Goal: Transaction & Acquisition: Purchase product/service

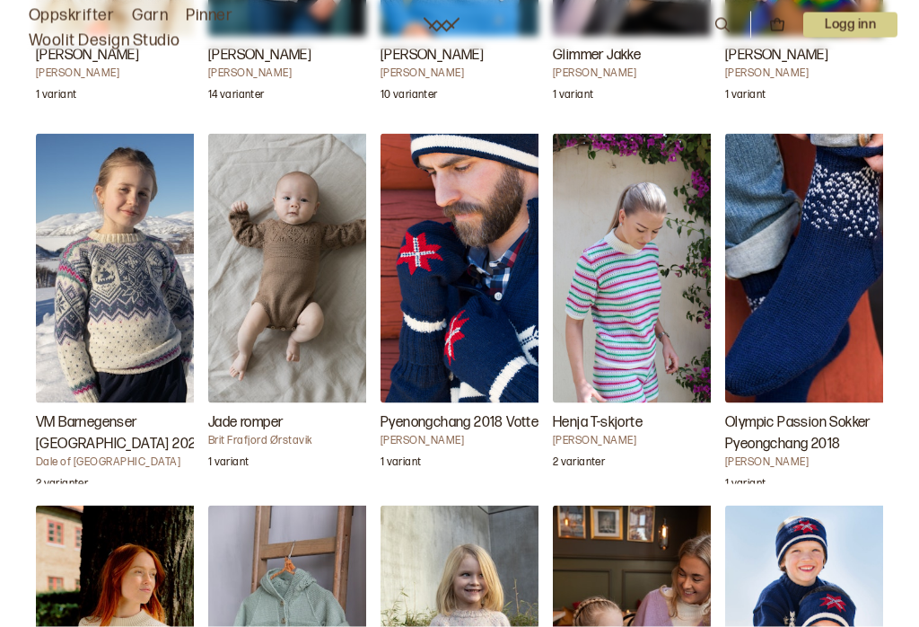
scroll to position [2152, 0]
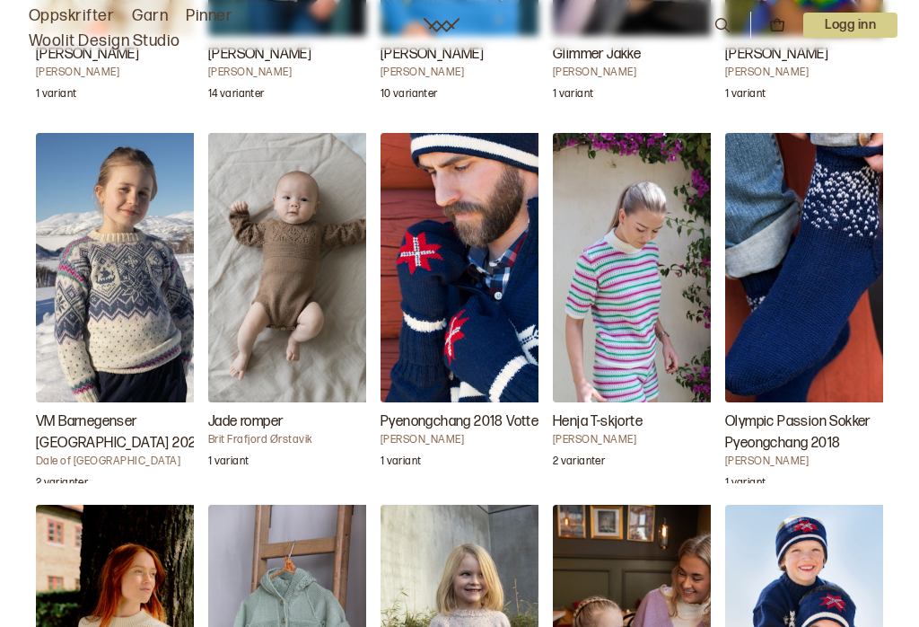
click at [112, 322] on img "VM Barnegenser Trondheim 2025" at bounding box center [126, 267] width 180 height 269
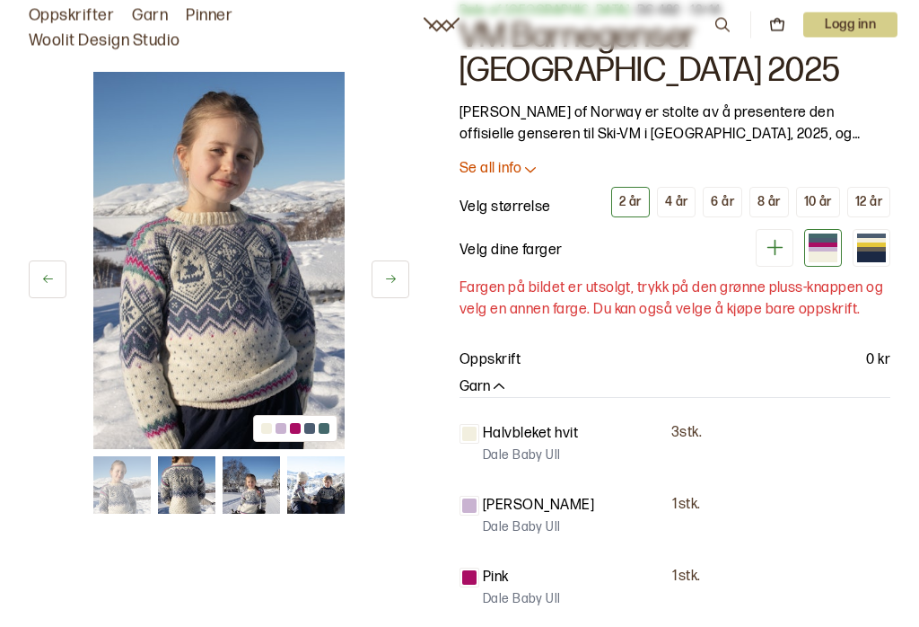
scroll to position [55, 0]
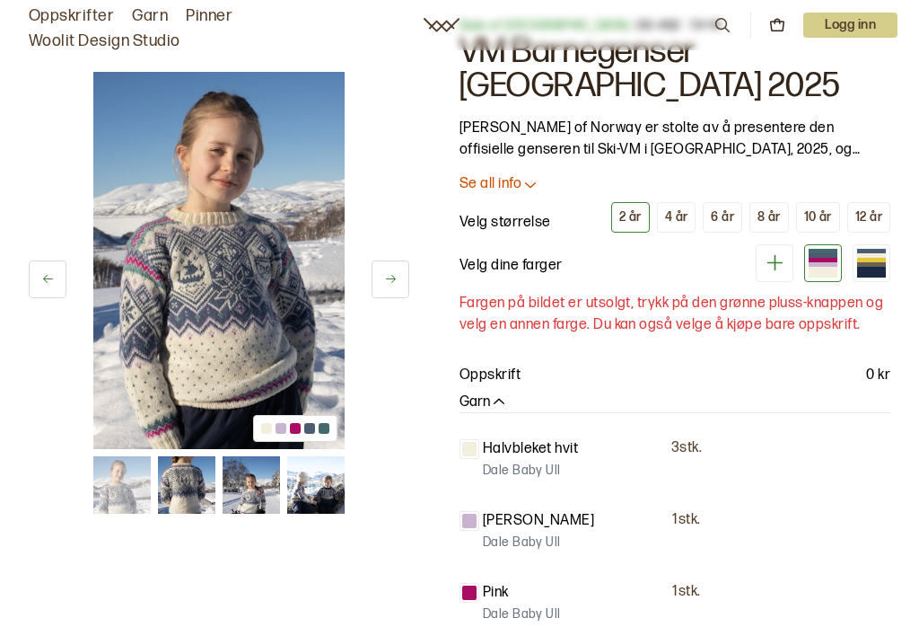
click at [681, 226] on button "4 år" at bounding box center [677, 217] width 40 height 31
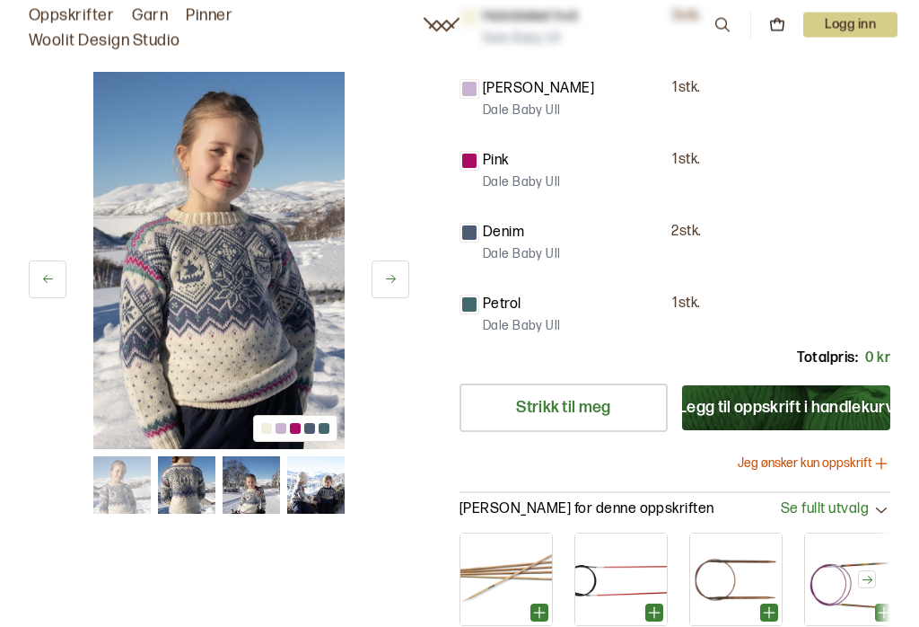
scroll to position [559, 0]
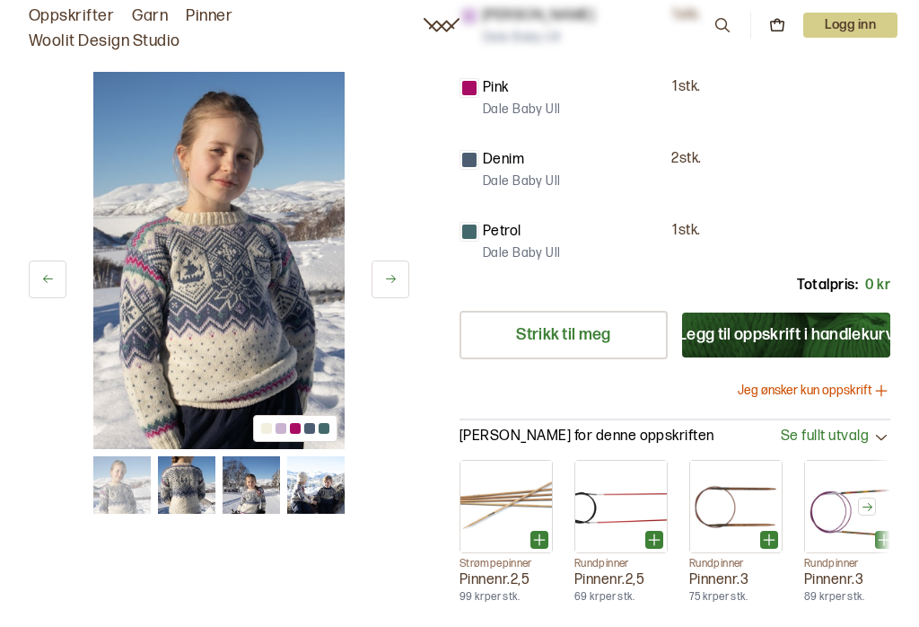
click at [769, 336] on button "Legg til oppskrift i handlekurv" at bounding box center [786, 334] width 208 height 45
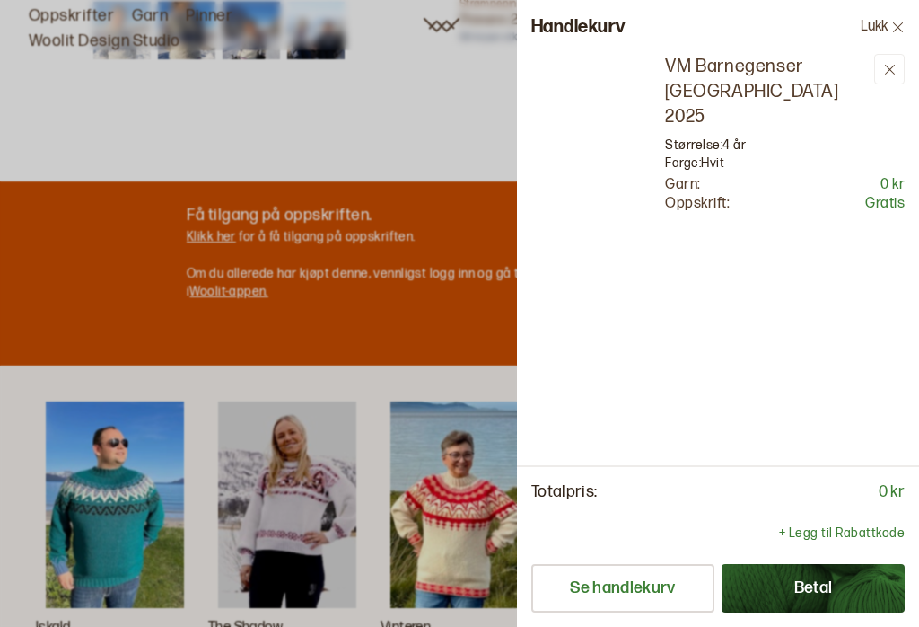
scroll to position [0, 0]
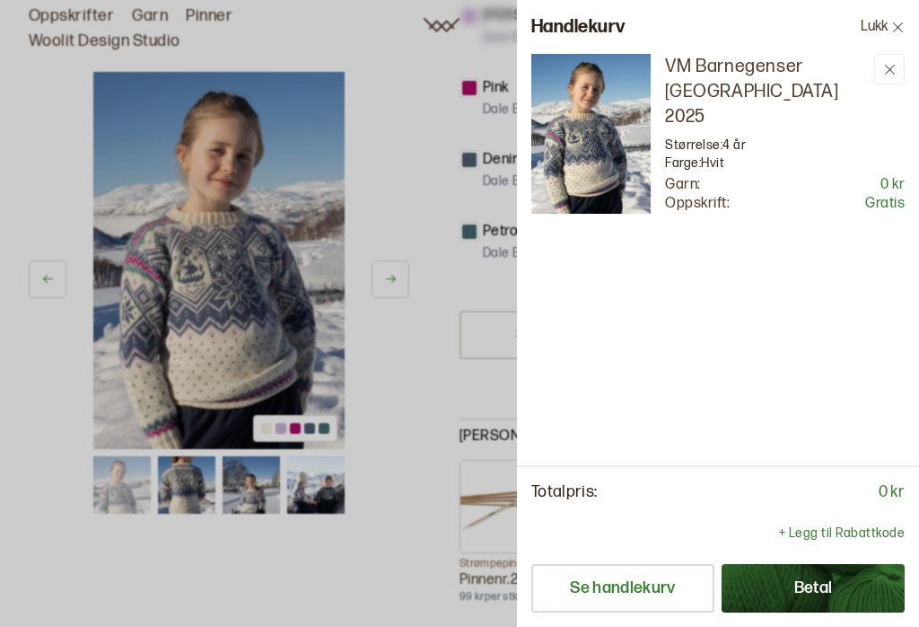
click at [845, 612] on button "Betal" at bounding box center [813, 588] width 183 height 48
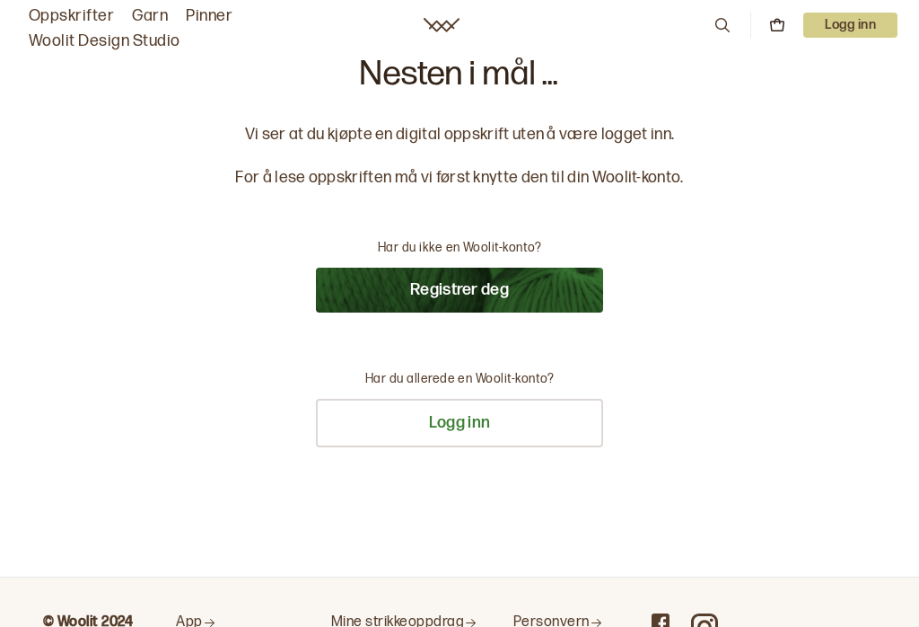
click at [538, 293] on button "Registrer deg" at bounding box center [459, 290] width 287 height 45
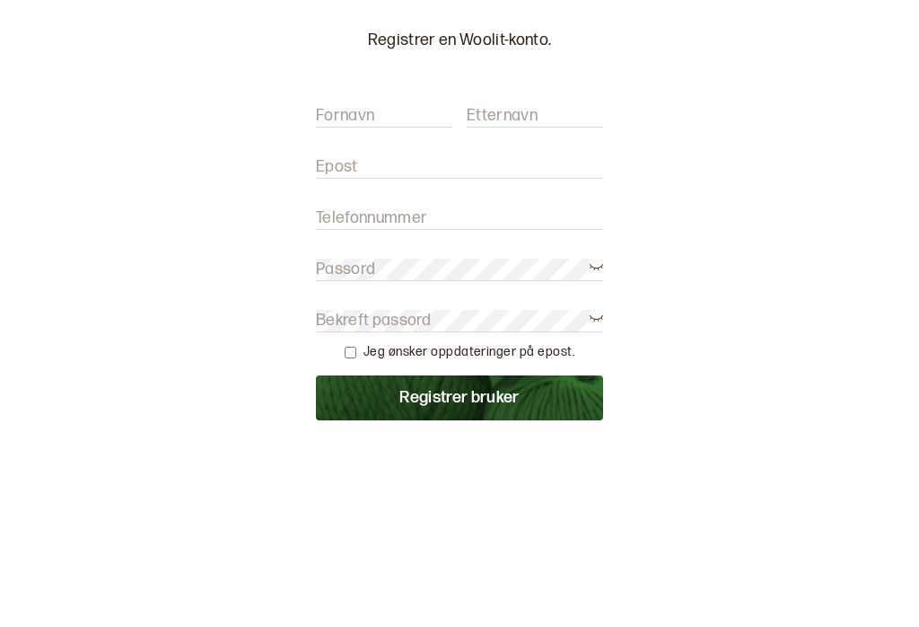
click at [345, 300] on label "Fornavn" at bounding box center [345, 311] width 58 height 22
click at [345, 300] on input "Fornavn" at bounding box center [384, 311] width 136 height 22
type input "Anita"
click at [490, 300] on label "Etternavn" at bounding box center [502, 311] width 71 height 22
click at [490, 300] on input "Etternavn" at bounding box center [535, 311] width 136 height 22
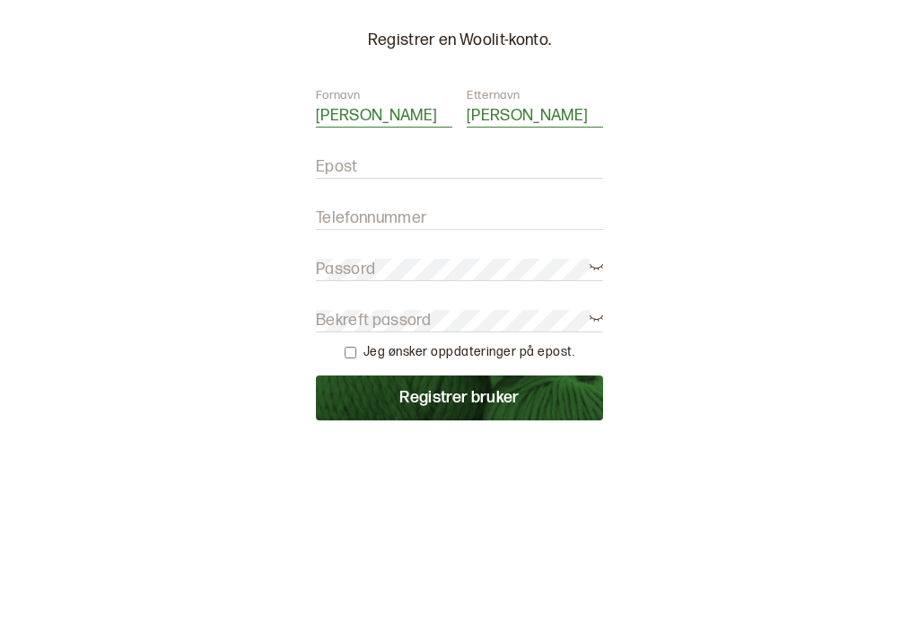
type input "Enget"
click at [366, 351] on input "Epost" at bounding box center [459, 362] width 287 height 22
type input "Heidiaoe@gmail.com"
click at [400, 402] on label "Telefonnummer" at bounding box center [371, 413] width 111 height 22
click at [400, 402] on input "Telefonnummer" at bounding box center [459, 413] width 287 height 22
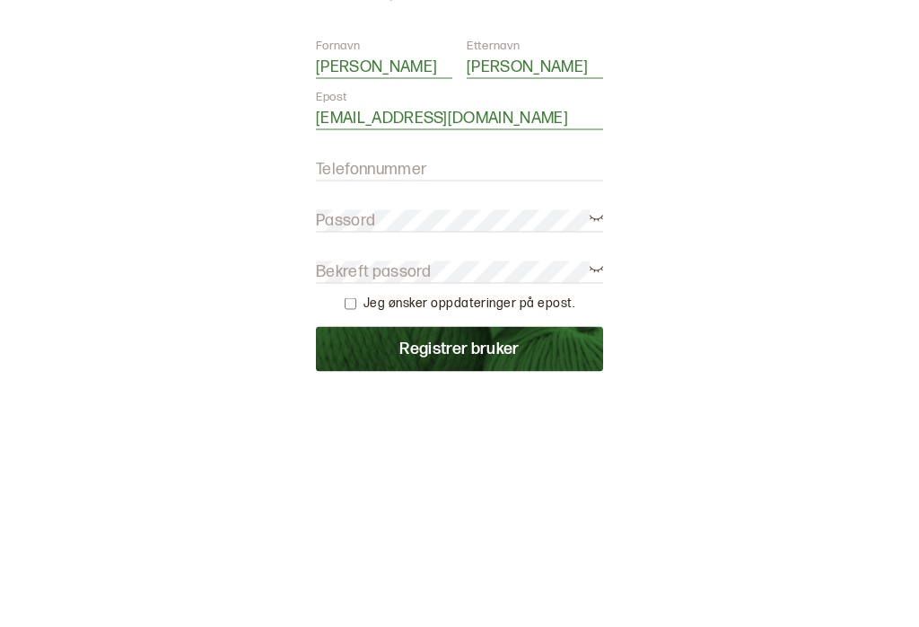
click at [367, 453] on label "Passord" at bounding box center [345, 464] width 59 height 22
click at [360, 505] on label "Bekreft passord" at bounding box center [374, 516] width 116 height 22
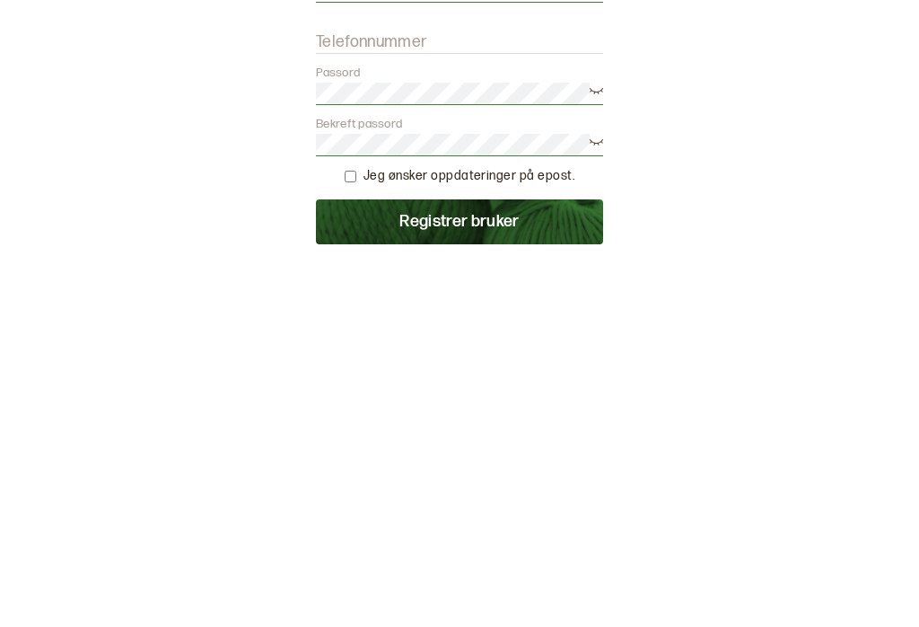
click at [544, 566] on button "Registrer bruker" at bounding box center [459, 588] width 287 height 45
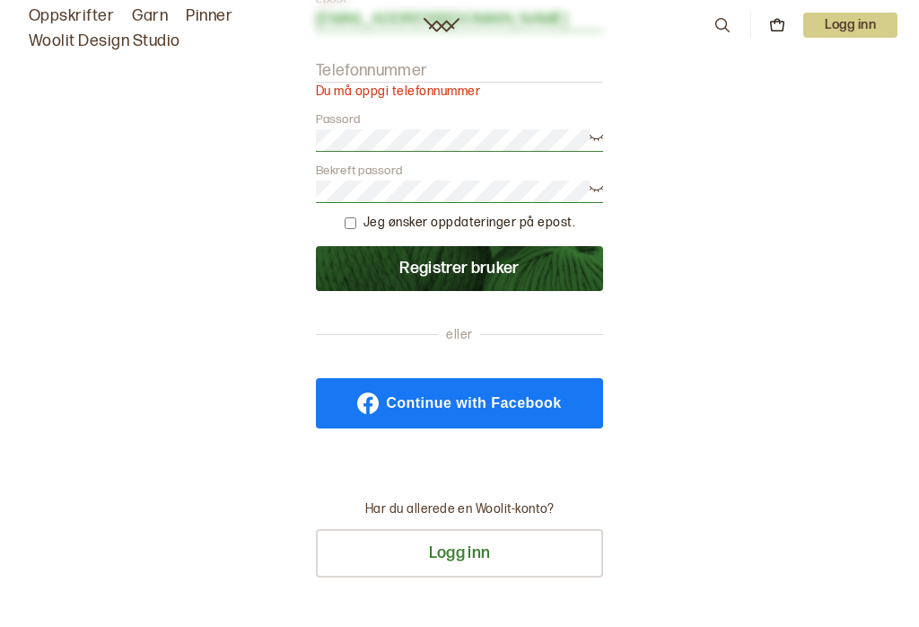
scroll to position [283, 0]
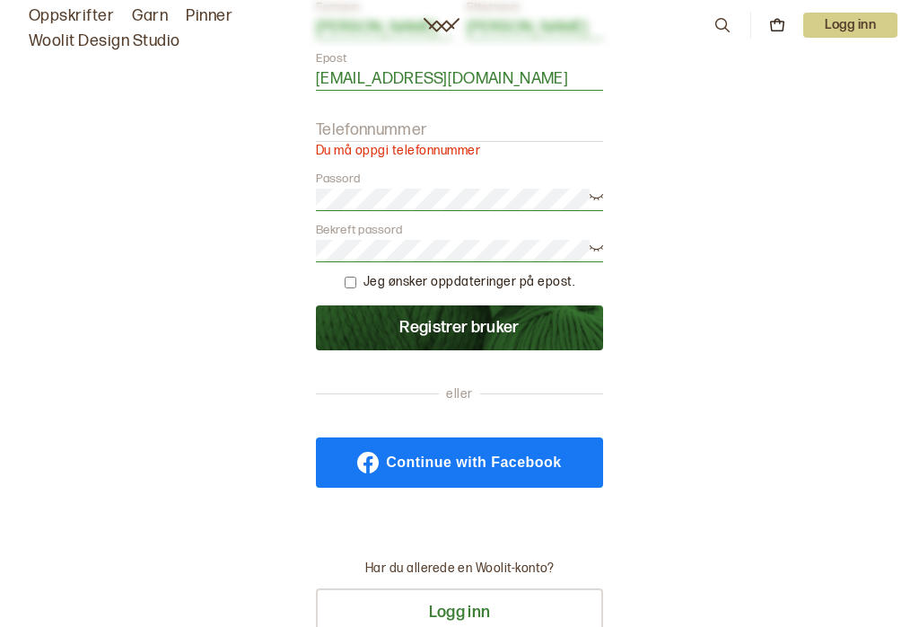
click at [351, 131] on label "Telefonnummer" at bounding box center [371, 130] width 111 height 22
click at [351, 131] on input "Telefonnummer" at bounding box center [459, 130] width 287 height 22
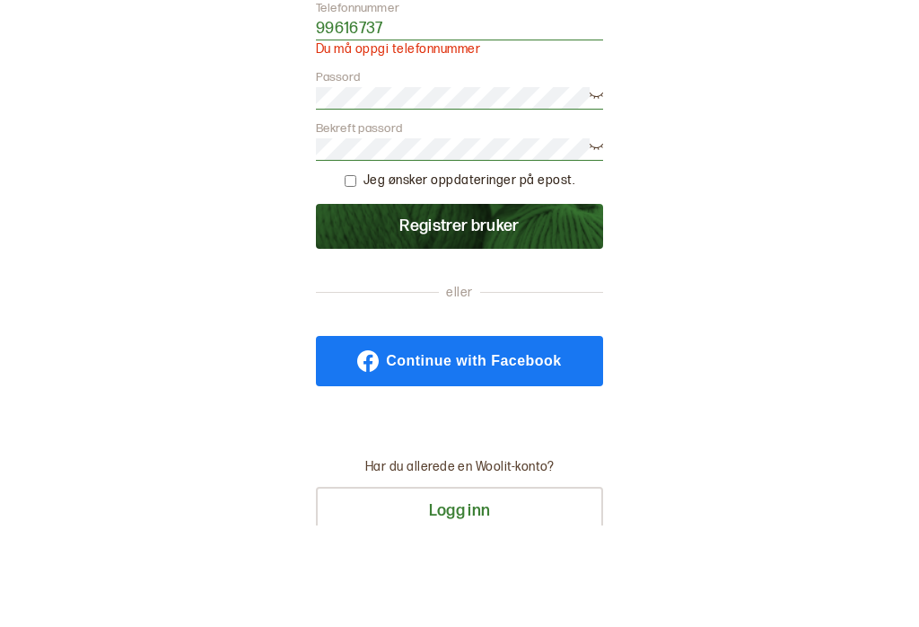
type input "99616737"
click at [532, 305] on button "Registrer bruker" at bounding box center [459, 327] width 287 height 45
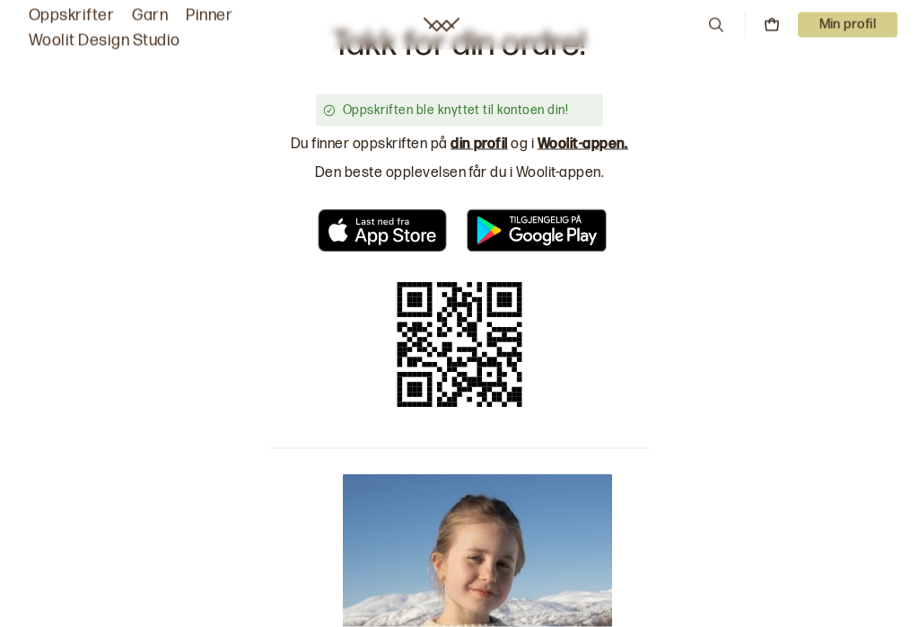
scroll to position [0, 0]
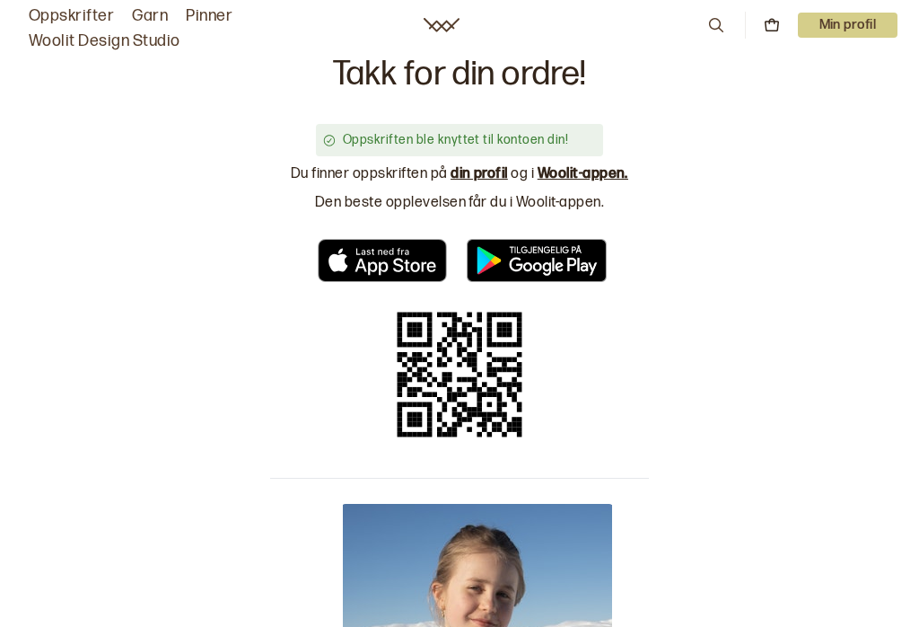
click at [471, 182] on link "din profil" at bounding box center [479, 173] width 57 height 17
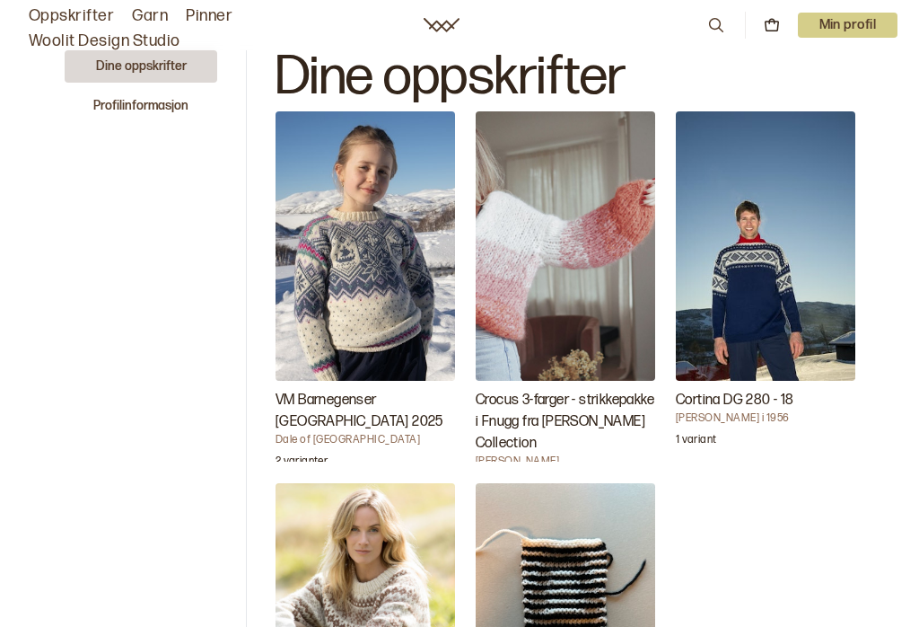
click at [376, 291] on img "VM Barnegenser Trondheim 2025" at bounding box center [366, 245] width 180 height 269
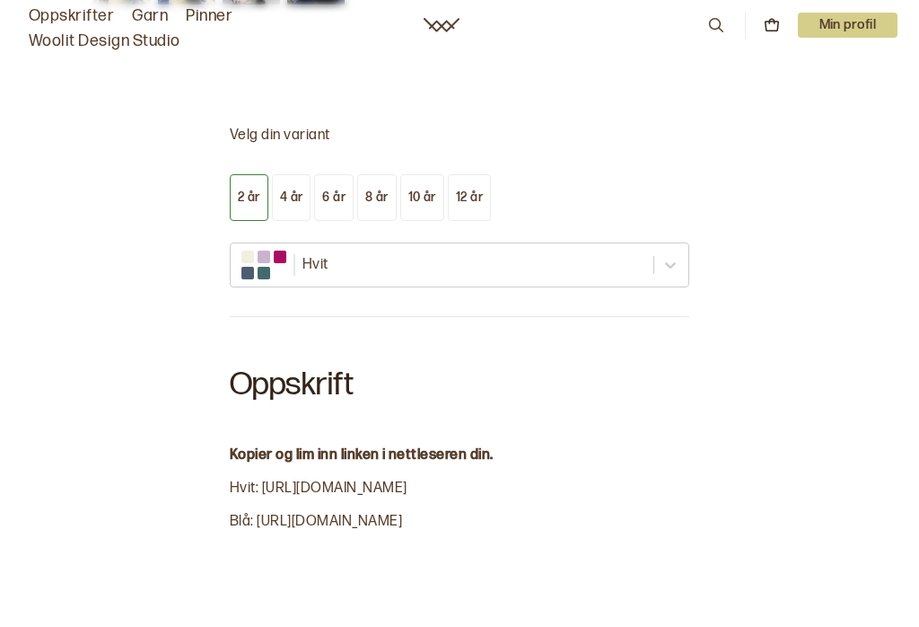
scroll to position [1205, 0]
click at [289, 190] on div "4 år" at bounding box center [291, 198] width 23 height 16
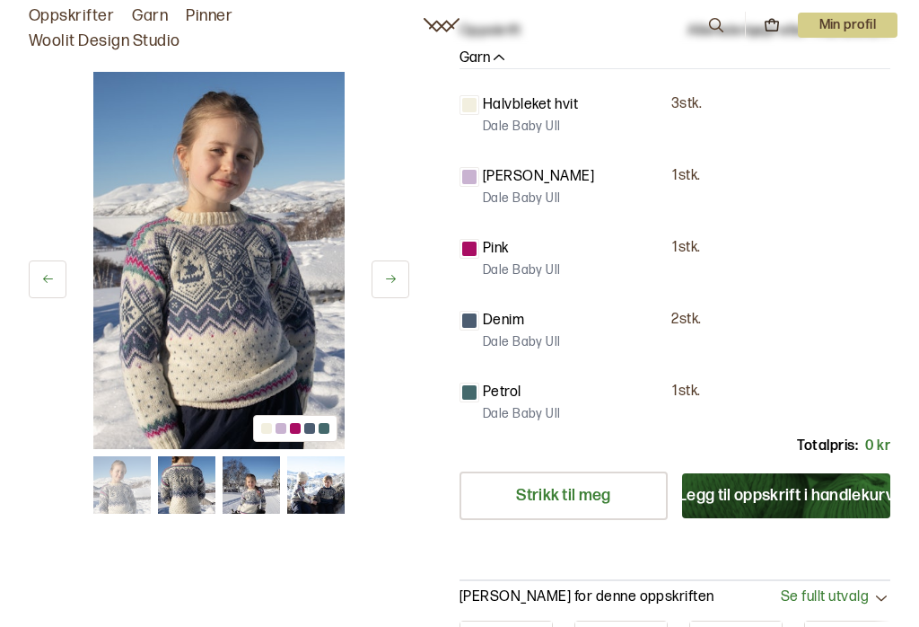
scroll to position [430, 0]
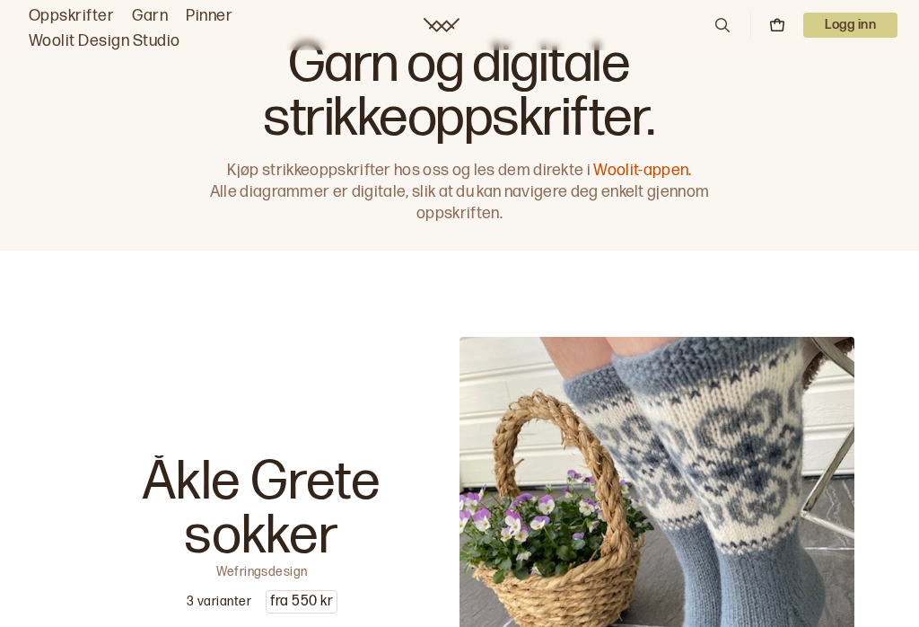
click at [92, 20] on link "Oppskrifter" at bounding box center [71, 16] width 85 height 25
click at [86, 22] on link "Oppskrifter" at bounding box center [71, 16] width 85 height 25
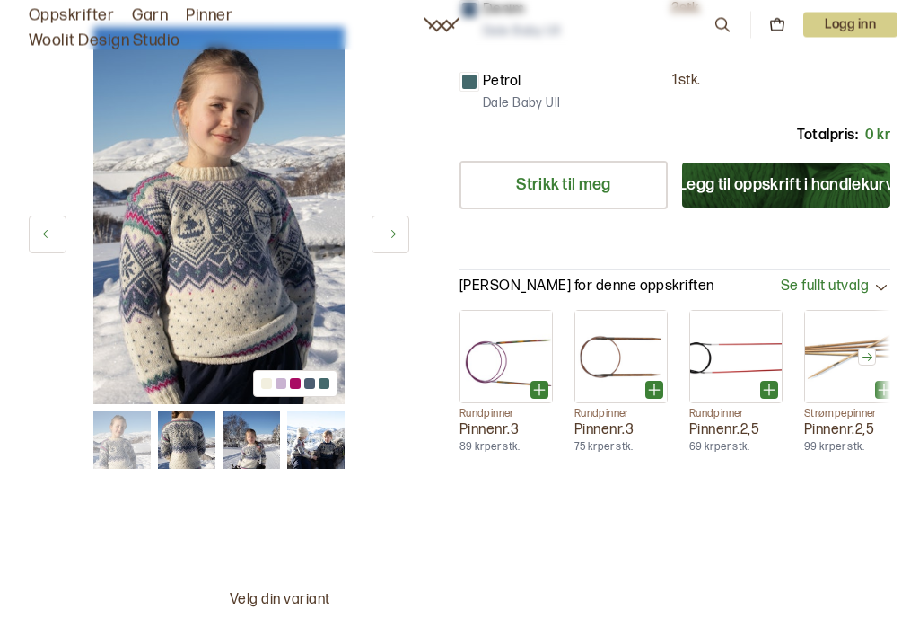
scroll to position [734, 0]
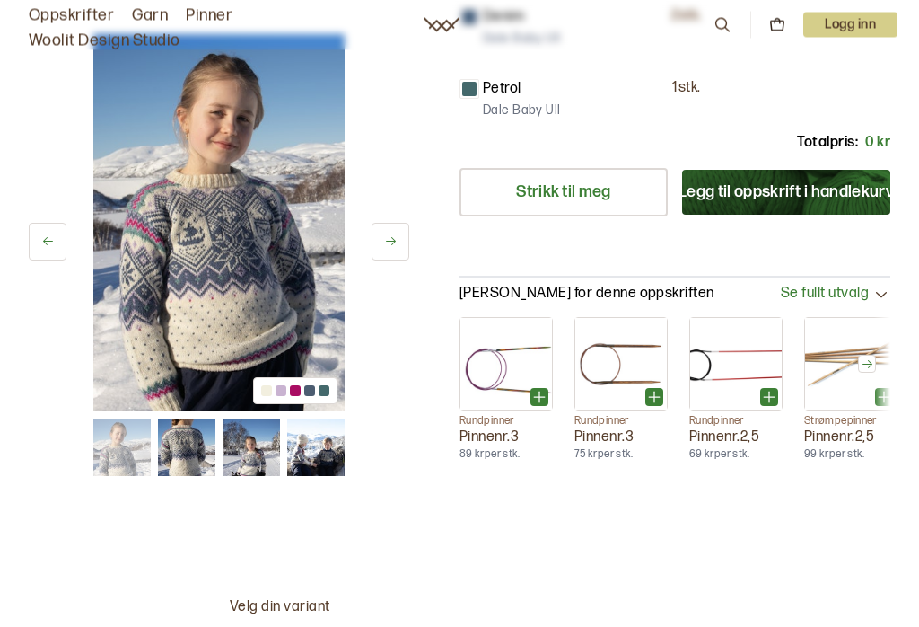
click at [788, 197] on button "Legg til oppskrift i handlekurv" at bounding box center [786, 193] width 208 height 45
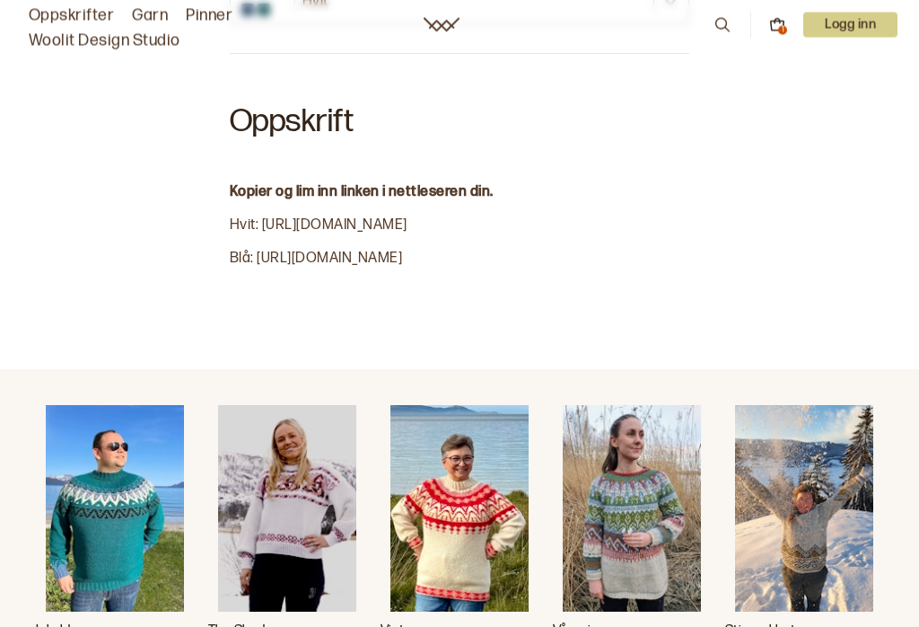
scroll to position [0, 0]
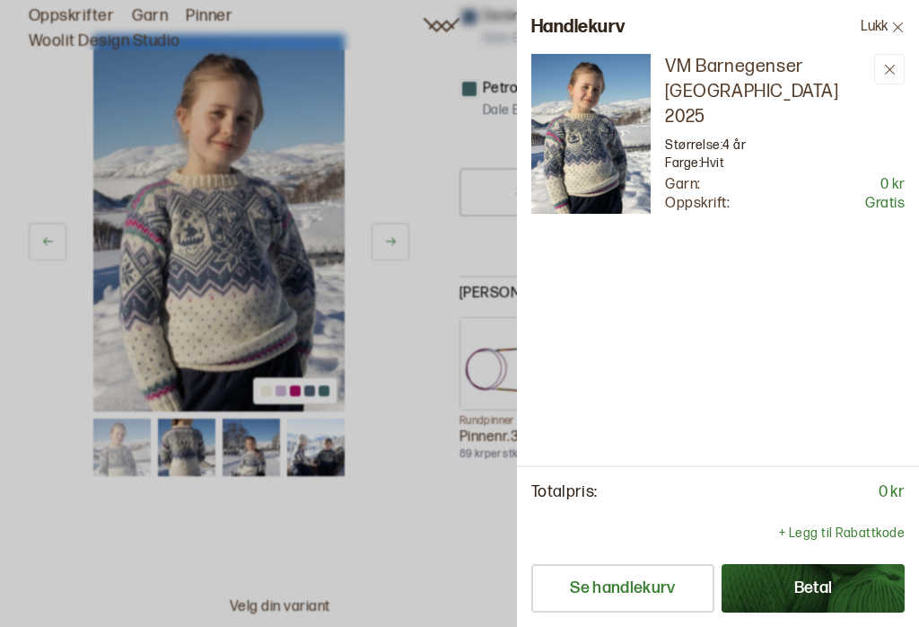
click at [847, 326] on div "VM Barnegenser Trondheim 2025 Størrelse: 4 år Farge: Hvit Garn: 0 kr Oppskrift:…" at bounding box center [718, 259] width 402 height 411
click at [835, 584] on button "Betal" at bounding box center [813, 588] width 183 height 48
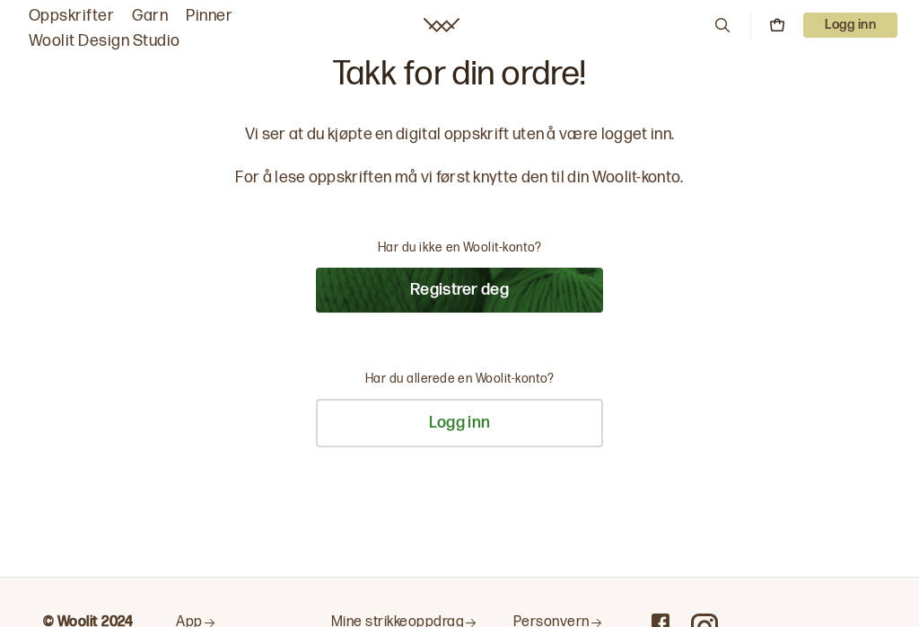
click at [100, 15] on link "Oppskrifter" at bounding box center [71, 16] width 85 height 25
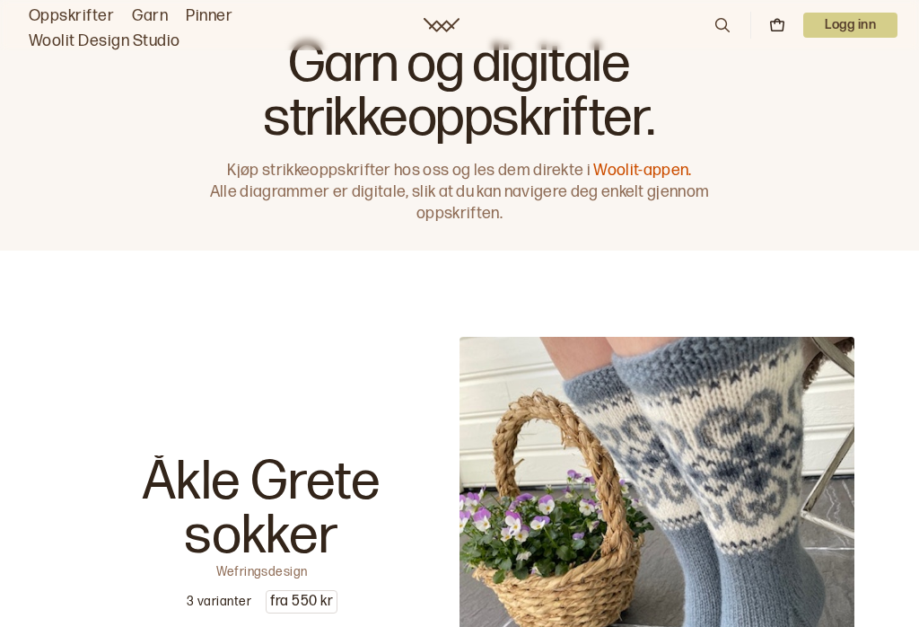
click at [717, 28] on icon at bounding box center [723, 25] width 14 height 14
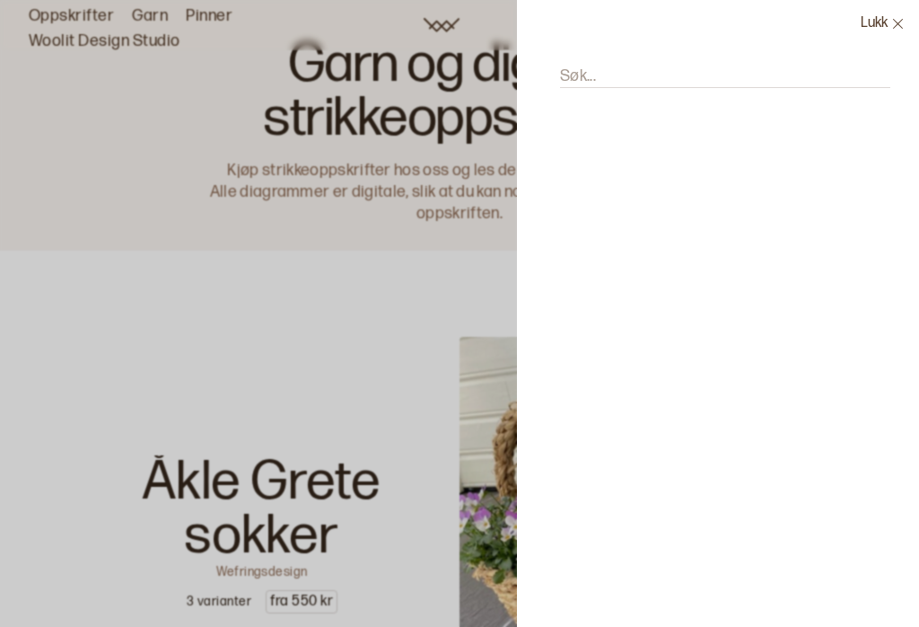
click at [603, 72] on input "Søk..." at bounding box center [725, 77] width 330 height 22
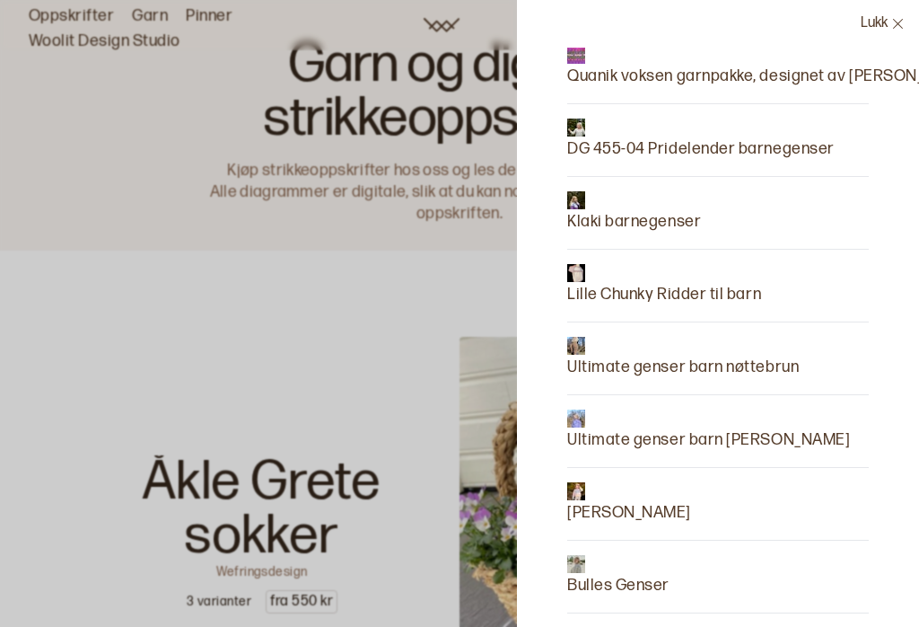
scroll to position [518, 0]
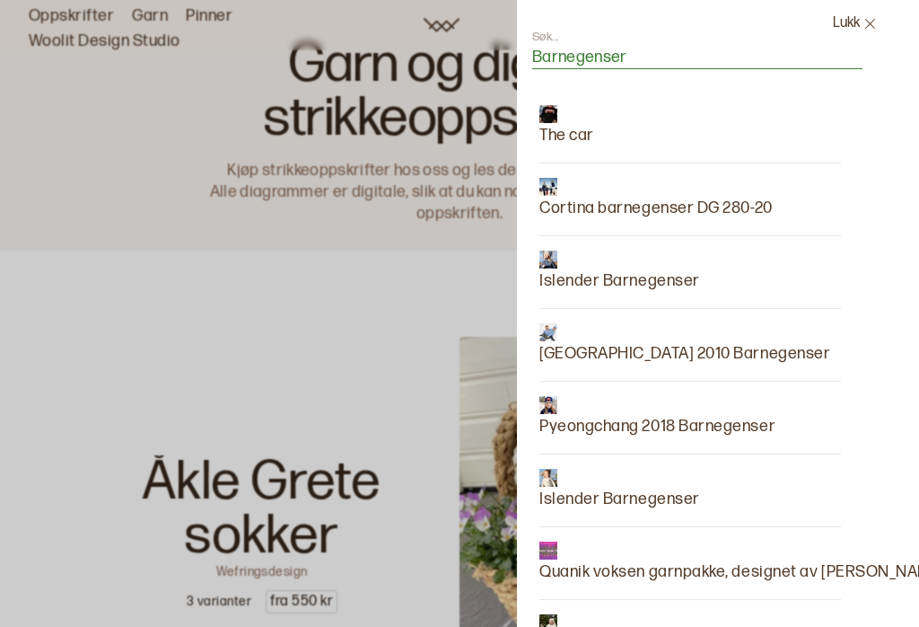
type input "Barnegenser"
click at [154, 136] on div at bounding box center [459, 313] width 919 height 627
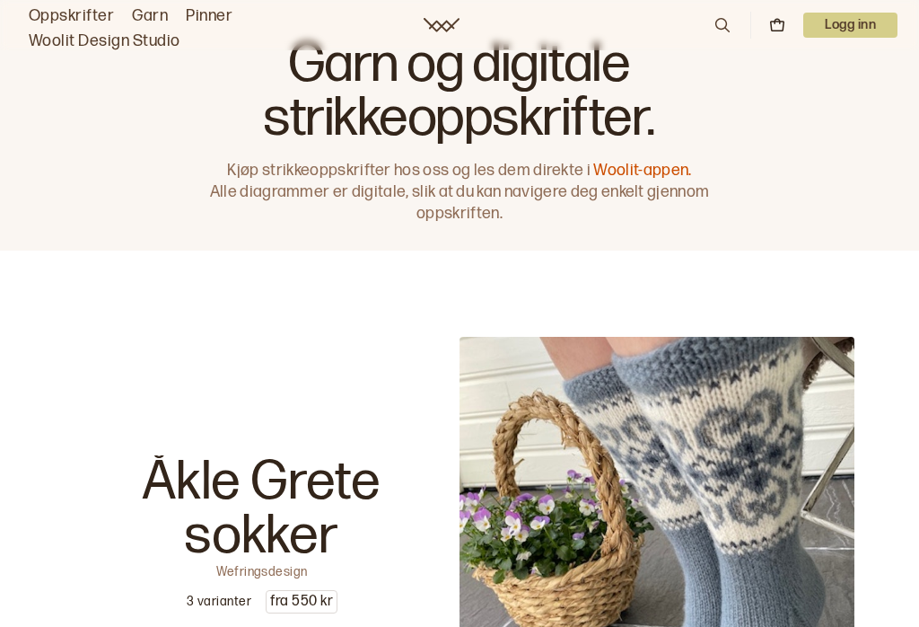
click at [859, 32] on p "Logg inn" at bounding box center [851, 25] width 94 height 25
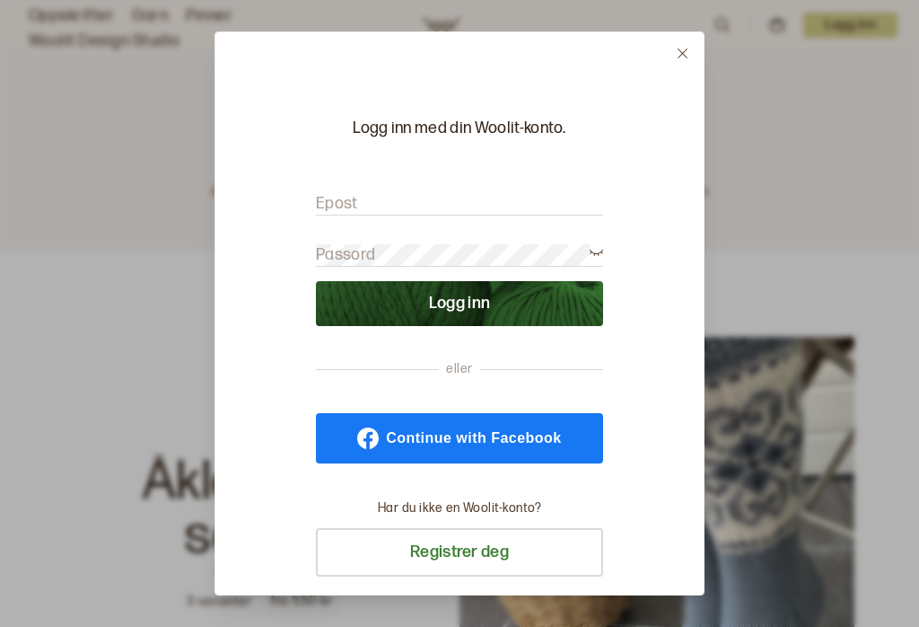
click at [393, 193] on input "Epost" at bounding box center [459, 204] width 287 height 22
type input "Heidiaoe@gmail.com"
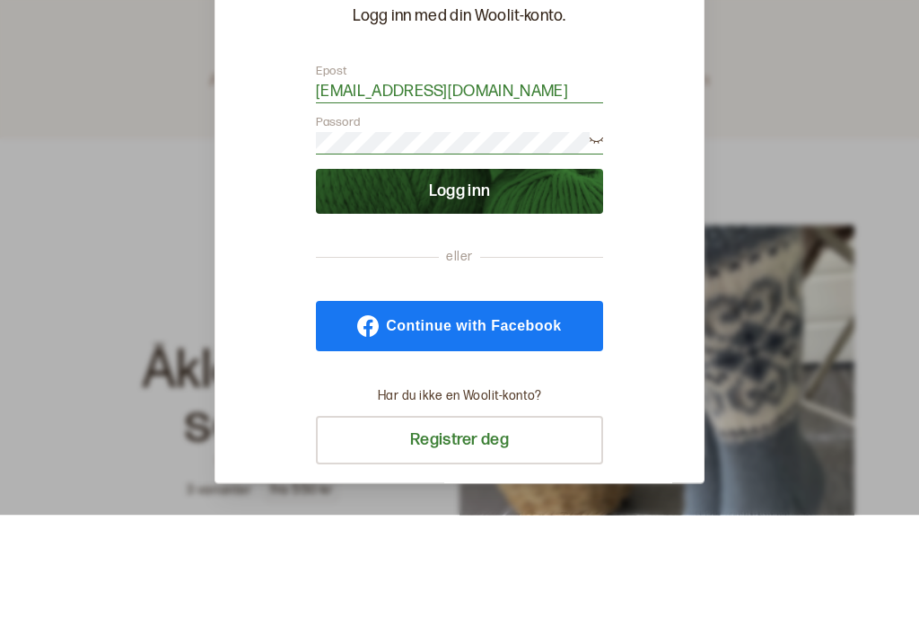
click at [520, 281] on button "Logg inn" at bounding box center [459, 303] width 287 height 45
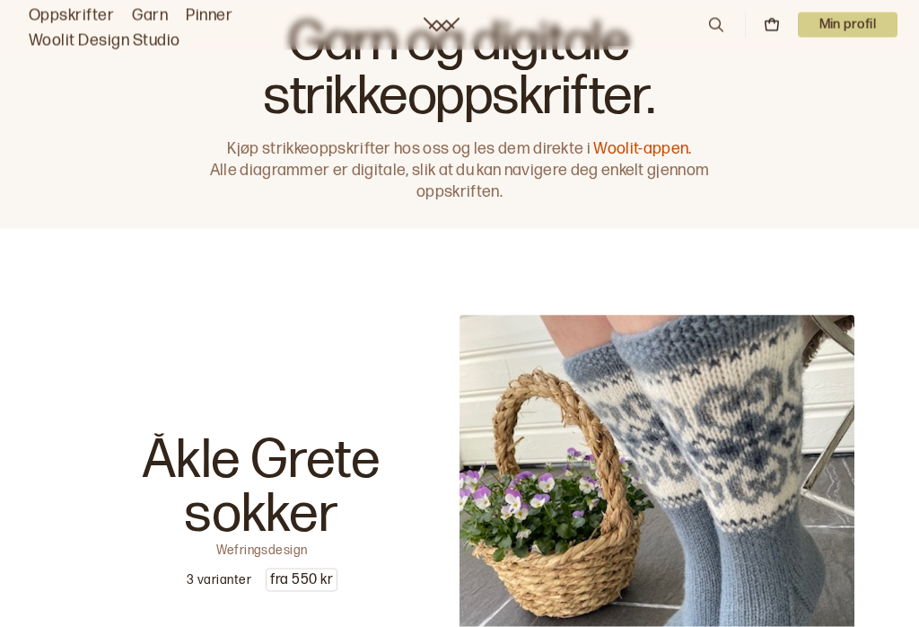
scroll to position [0, 0]
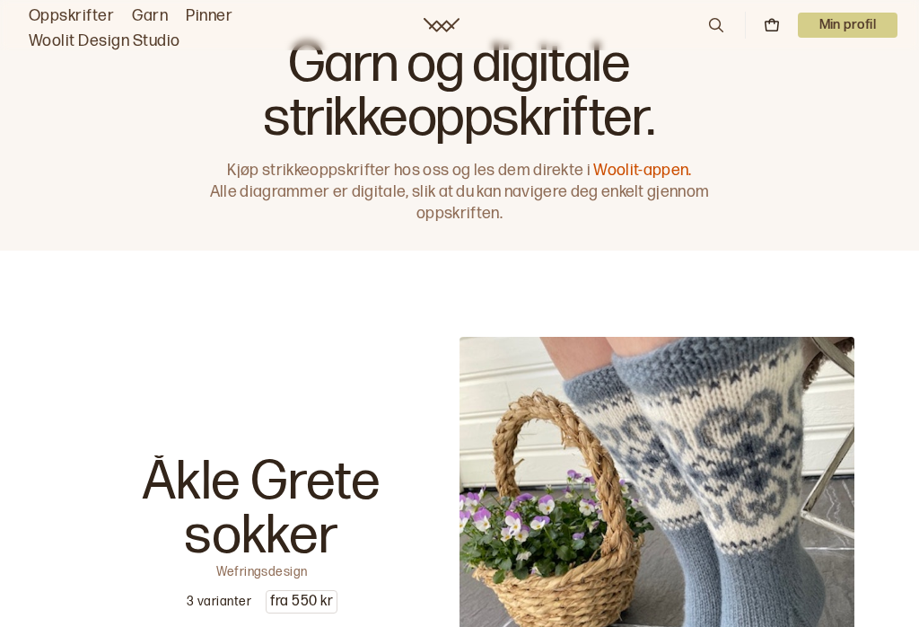
click at [853, 27] on p "Min profil" at bounding box center [848, 25] width 101 height 25
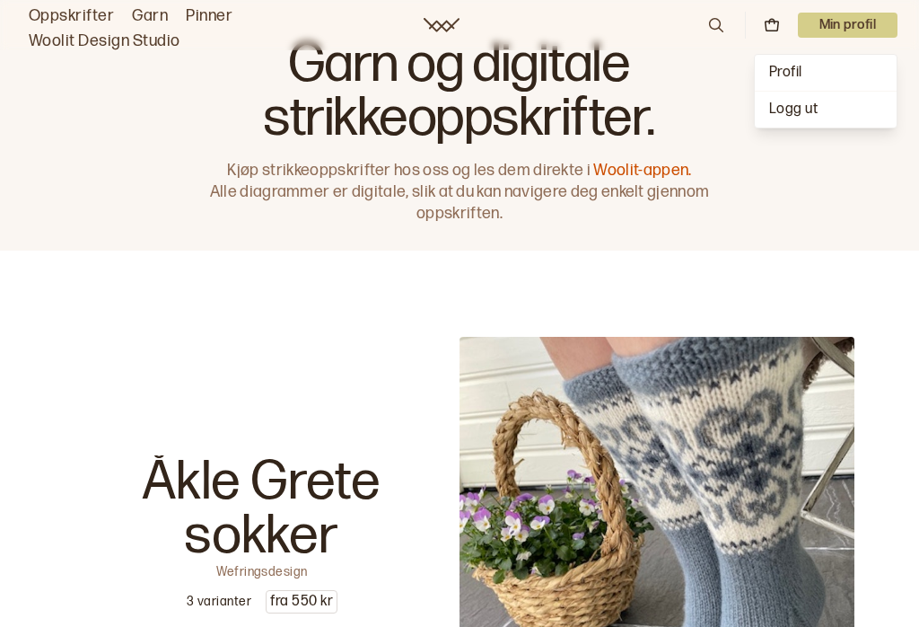
click at [817, 73] on div "Profil" at bounding box center [826, 73] width 142 height 36
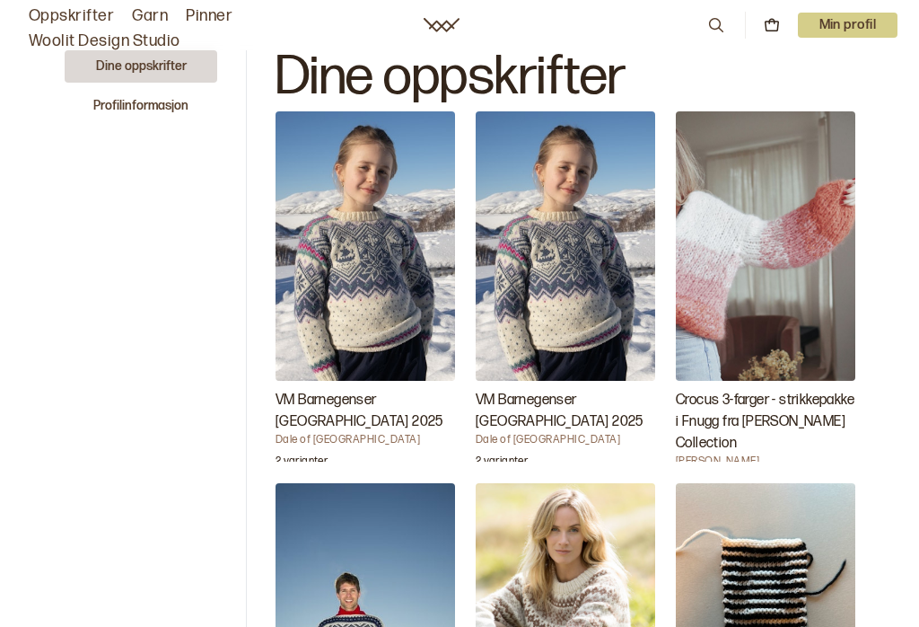
click at [393, 302] on img "VM Barnegenser Trondheim 2025" at bounding box center [366, 245] width 180 height 269
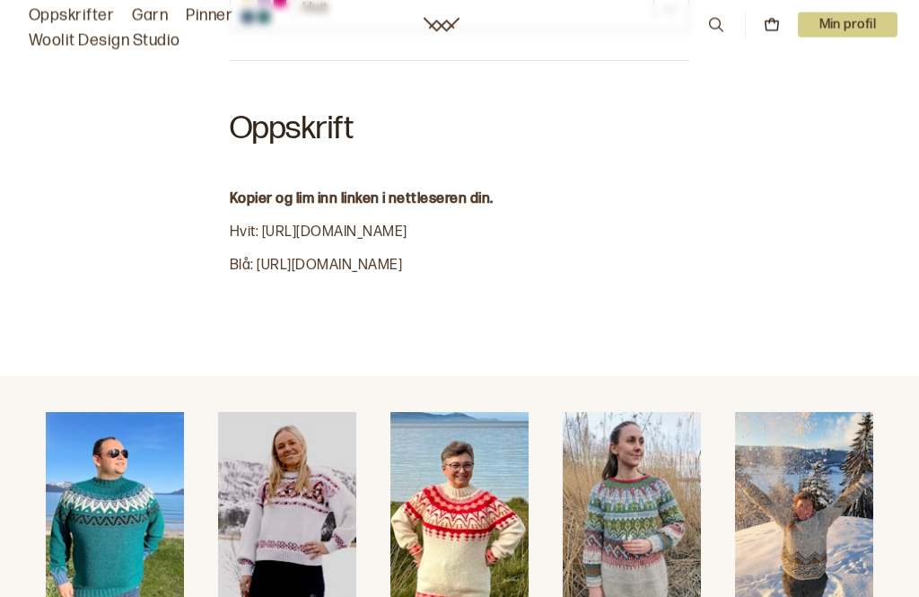
scroll to position [1462, 0]
click at [511, 312] on div "Velg din variant 2 år 4 år 6 år 8 år 10 år 12 år Hvit Oppskrift Kopier og lim i…" at bounding box center [459, 80] width 919 height 591
copy span "Blå: [URL][DOMAIN_NAME]"
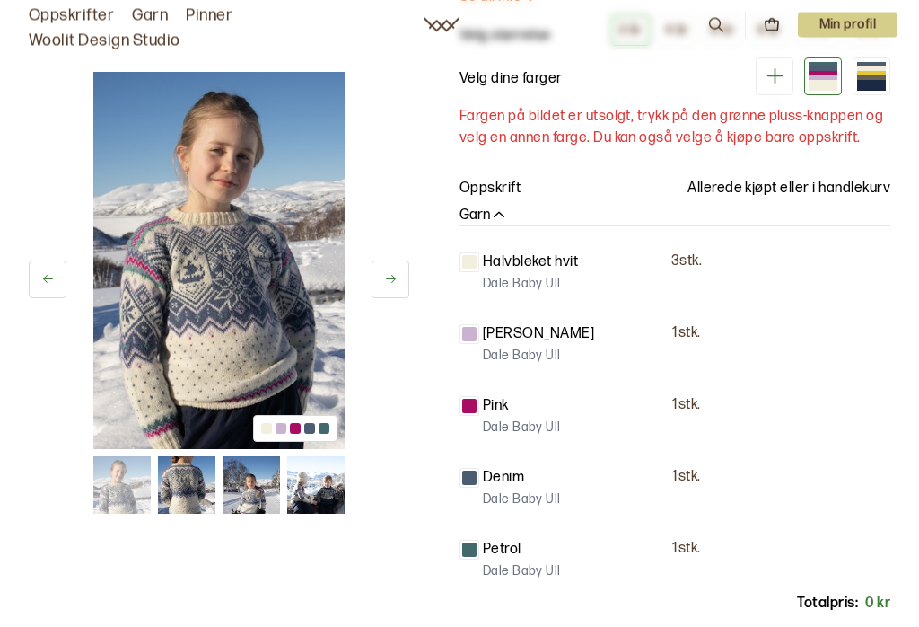
scroll to position [269, 0]
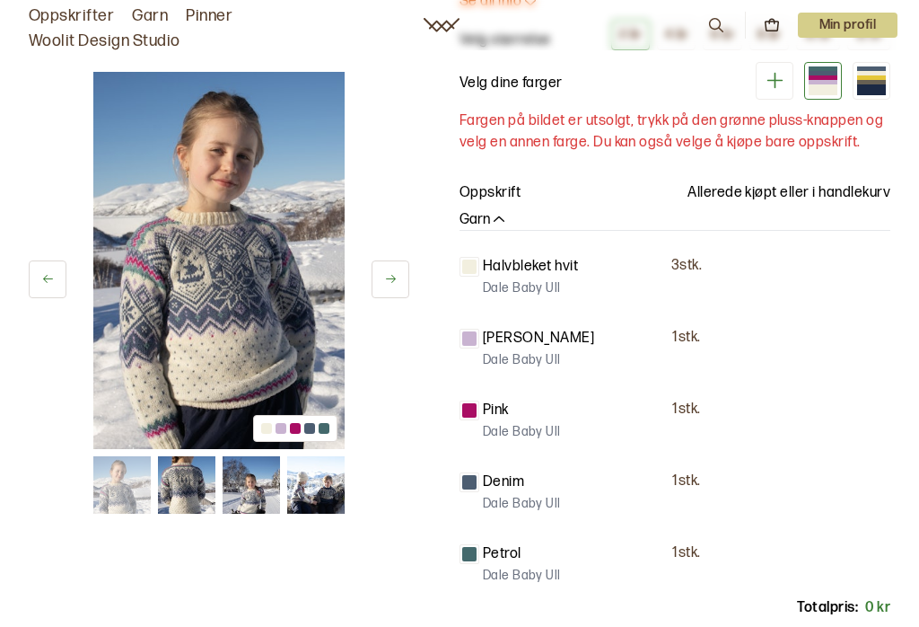
click at [856, 31] on p "Min profil" at bounding box center [848, 25] width 101 height 25
click at [795, 69] on span "Profil" at bounding box center [785, 72] width 33 height 17
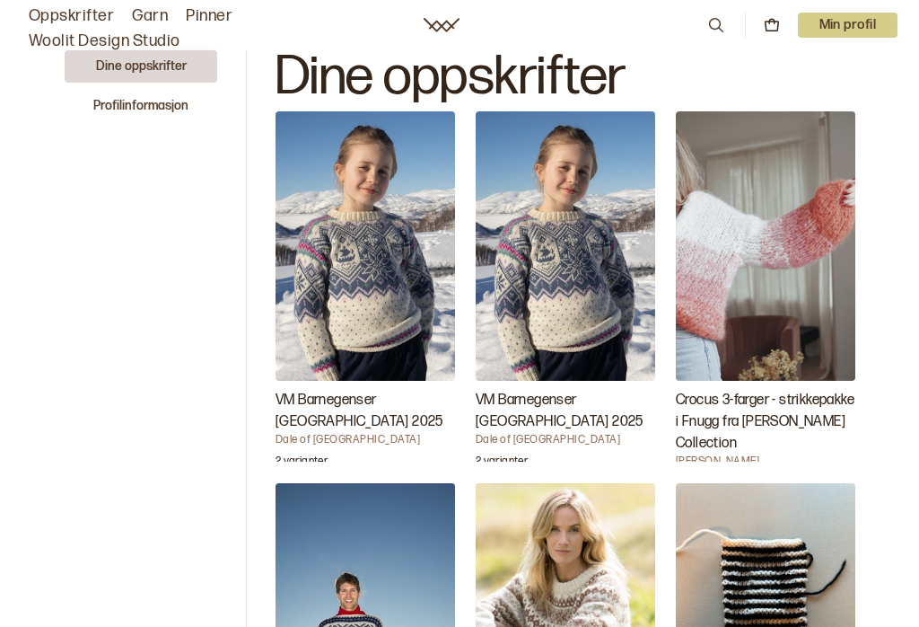
click at [170, 110] on button "Profilinformasjon" at bounding box center [141, 106] width 153 height 32
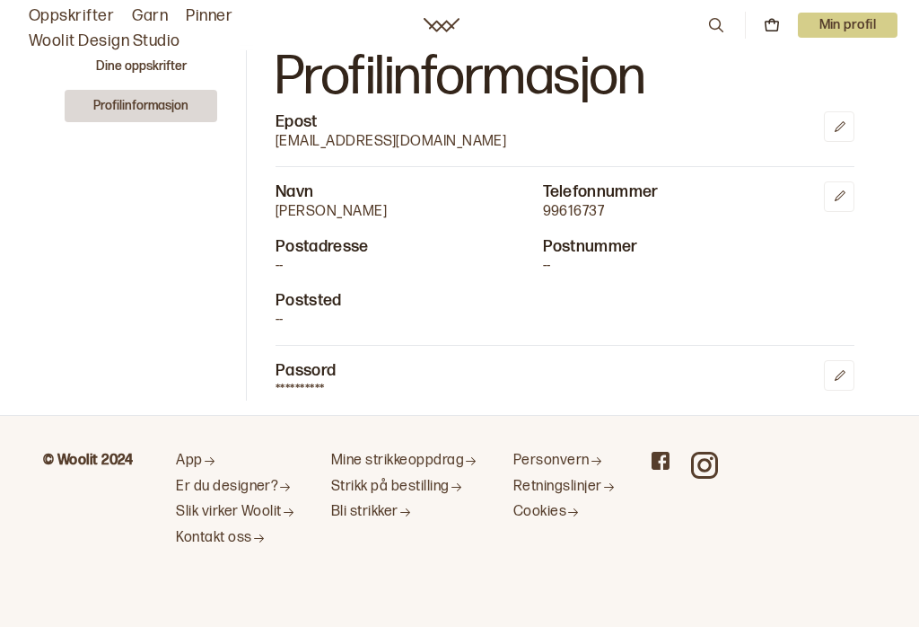
click at [173, 70] on button "Dine oppskrifter" at bounding box center [141, 66] width 153 height 32
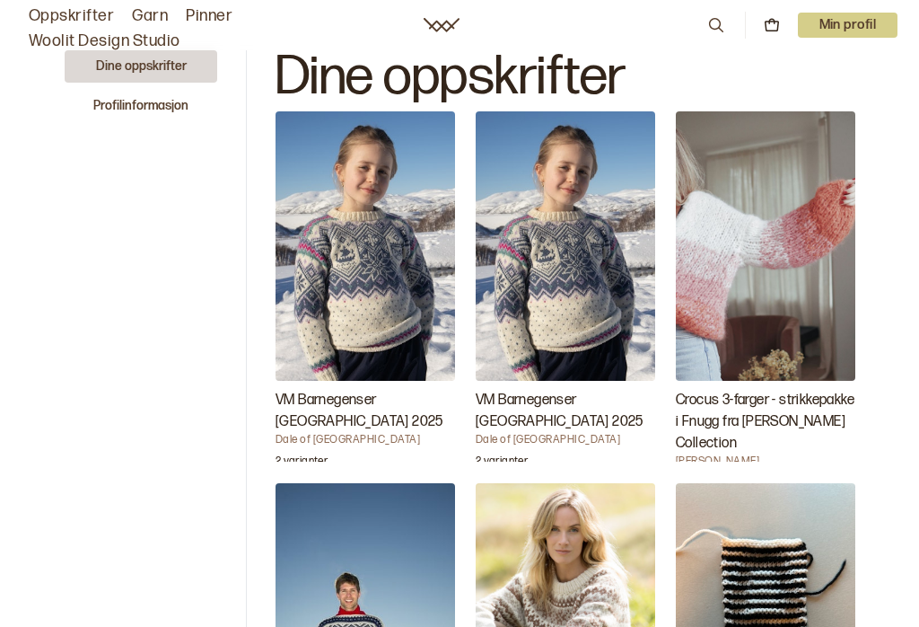
click at [377, 346] on img "VM Barnegenser Trondheim 2025" at bounding box center [366, 245] width 180 height 269
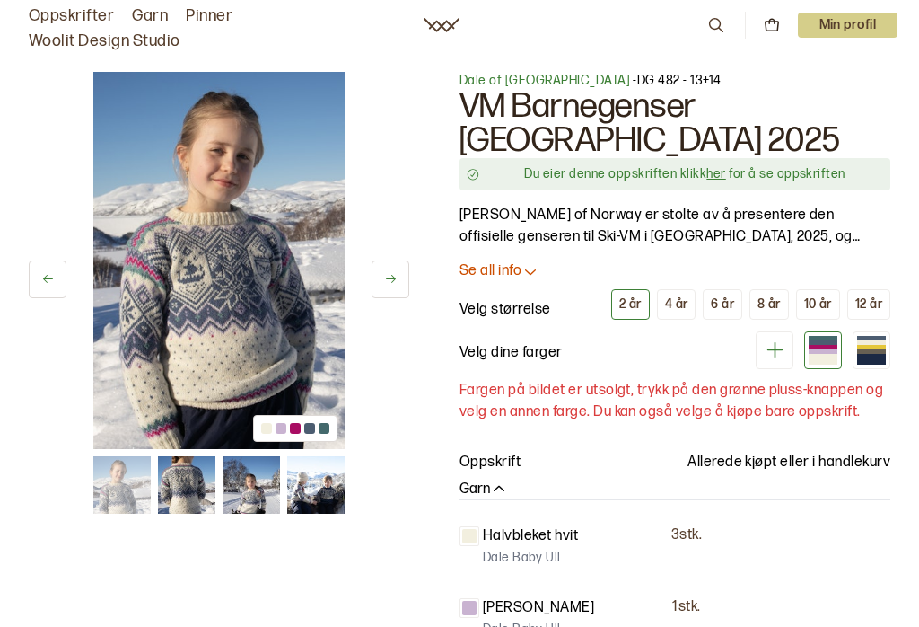
click at [683, 289] on button "4 år" at bounding box center [677, 304] width 40 height 31
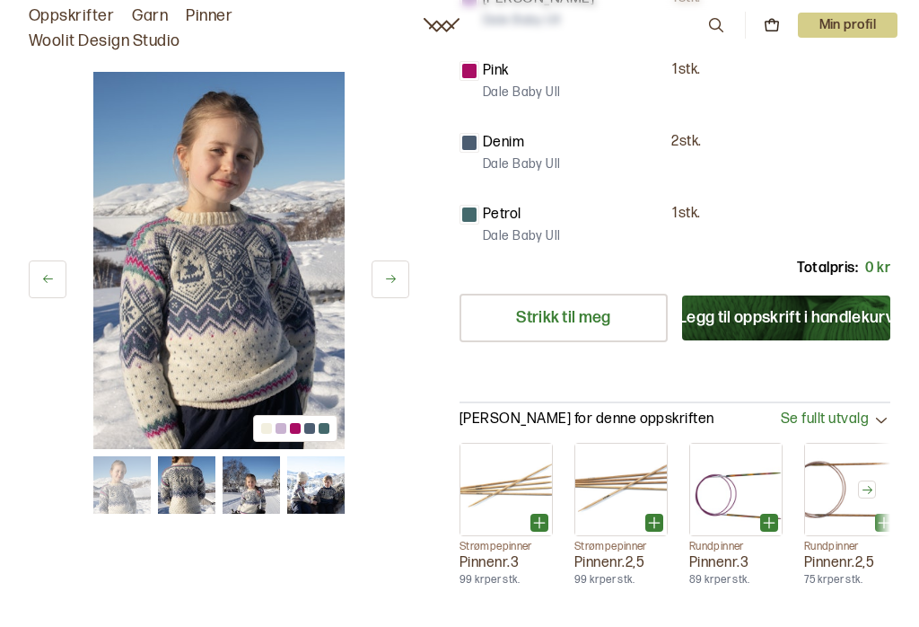
scroll to position [619, 0]
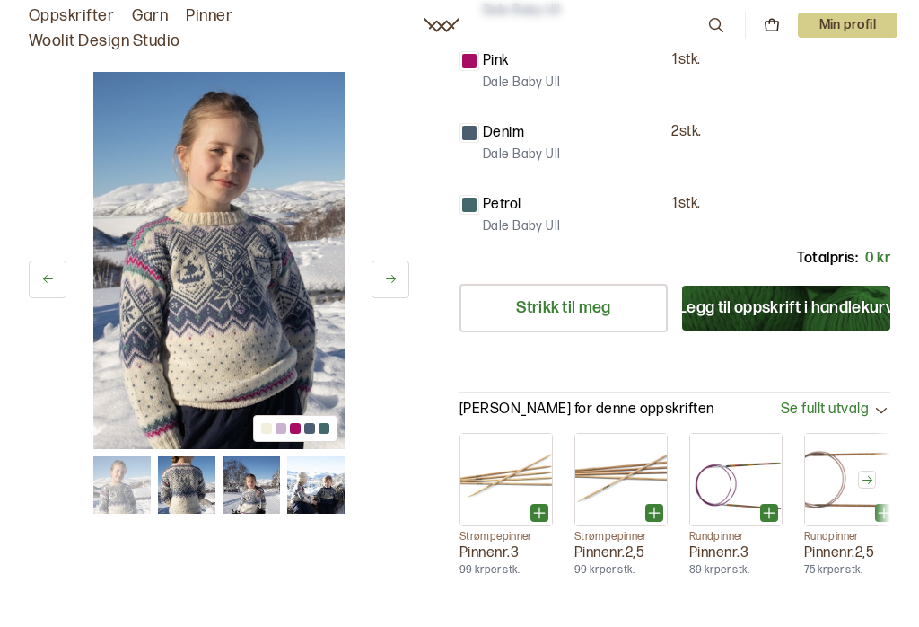
click at [864, 31] on p "Min profil" at bounding box center [848, 25] width 101 height 25
click at [821, 82] on div "Profil" at bounding box center [826, 73] width 142 height 36
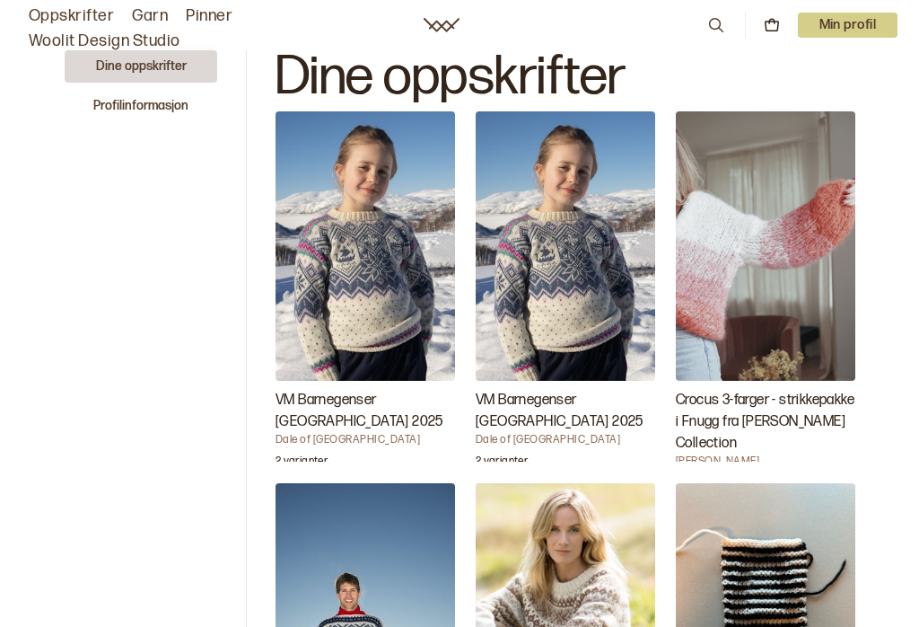
click at [168, 111] on button "Profilinformasjon" at bounding box center [141, 106] width 153 height 32
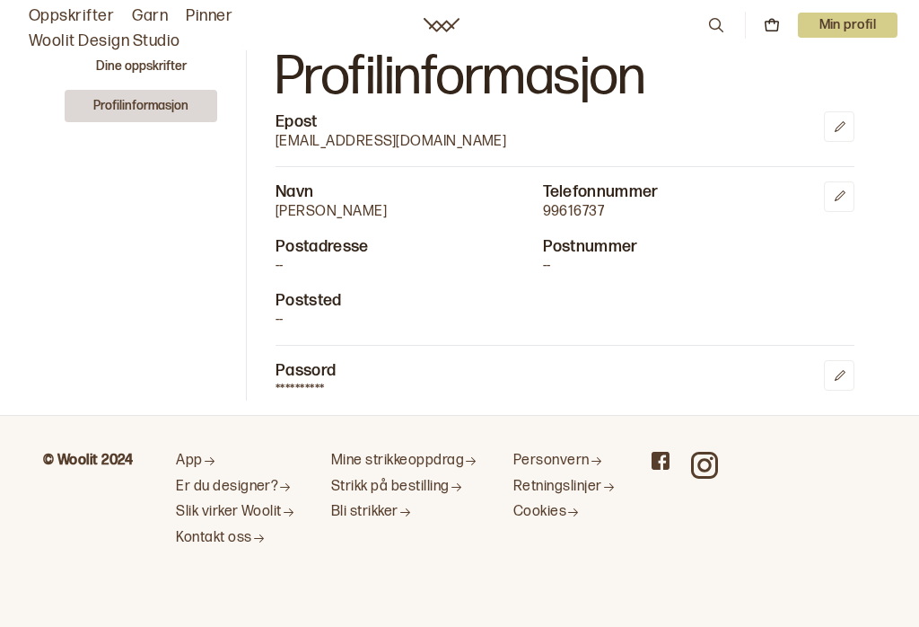
click at [798, 384] on div "**********" at bounding box center [565, 380] width 579 height 40
click at [600, 497] on link "Retningslinjer" at bounding box center [565, 487] width 102 height 19
